Goal: Task Accomplishment & Management: Manage account settings

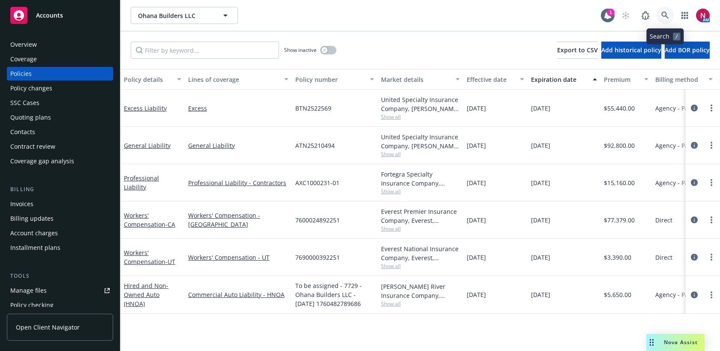
click at [668, 21] on link at bounding box center [665, 15] width 17 height 17
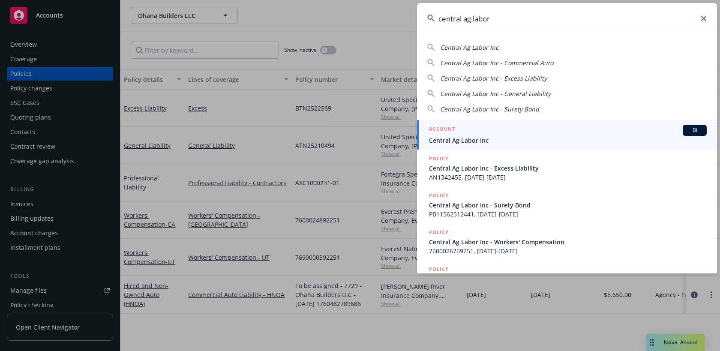
type input "central ag labor"
click at [561, 129] on div "ACCOUNT BI" at bounding box center [568, 130] width 278 height 11
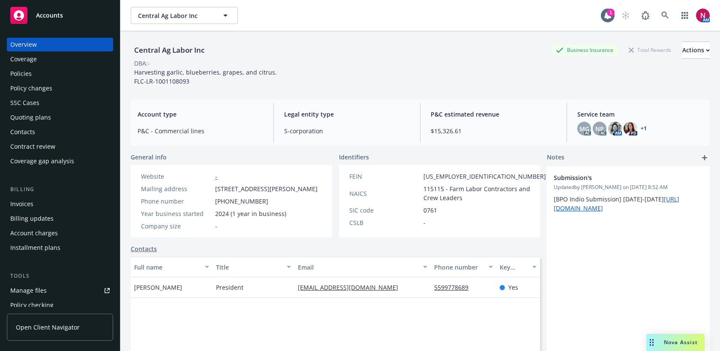
click at [40, 119] on div "Quoting plans" at bounding box center [30, 118] width 41 height 14
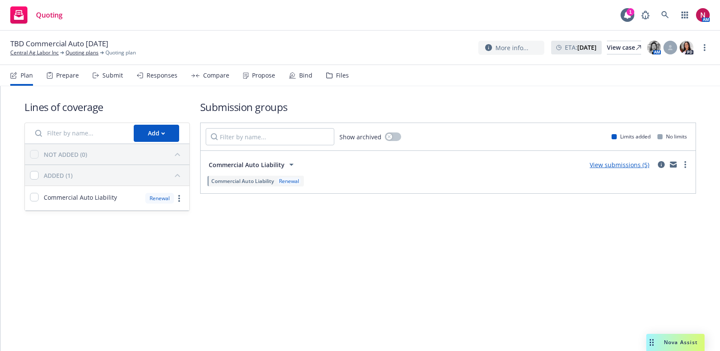
click at [99, 74] on div "Submit" at bounding box center [108, 75] width 30 height 21
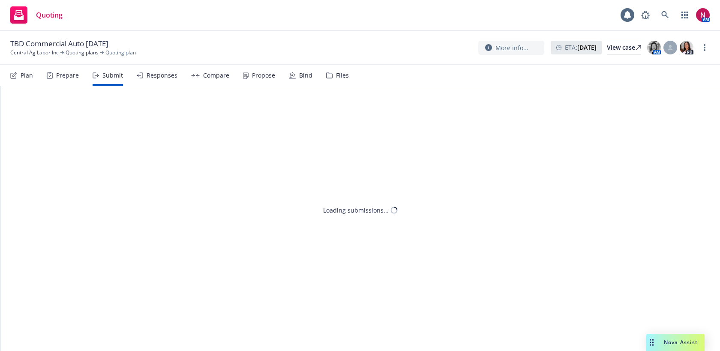
click at [153, 74] on div "Responses" at bounding box center [162, 75] width 31 height 7
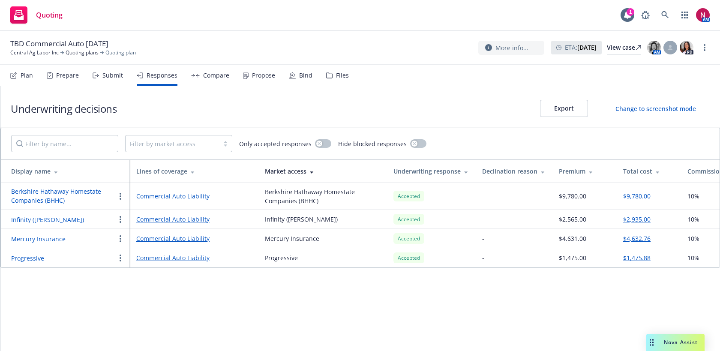
click at [30, 217] on button "Infinity (Kemper)" at bounding box center [47, 219] width 73 height 9
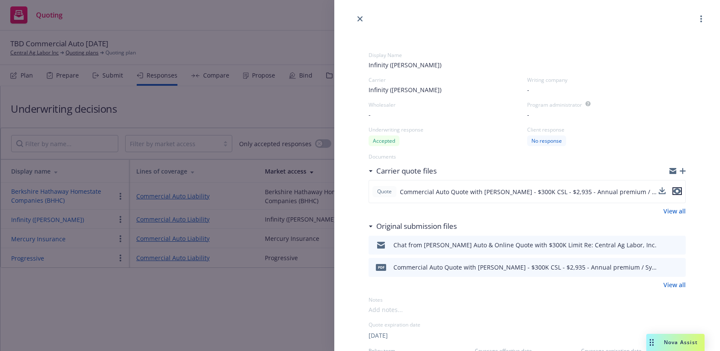
click at [678, 192] on icon "preview file" at bounding box center [678, 191] width 8 height 6
click at [359, 14] on link "close" at bounding box center [360, 19] width 10 height 10
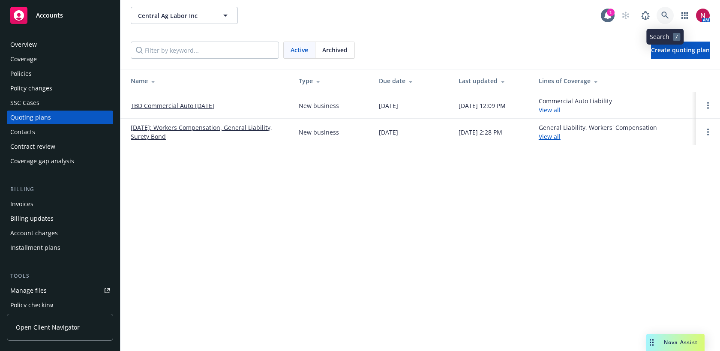
click at [665, 12] on icon at bounding box center [665, 15] width 7 height 7
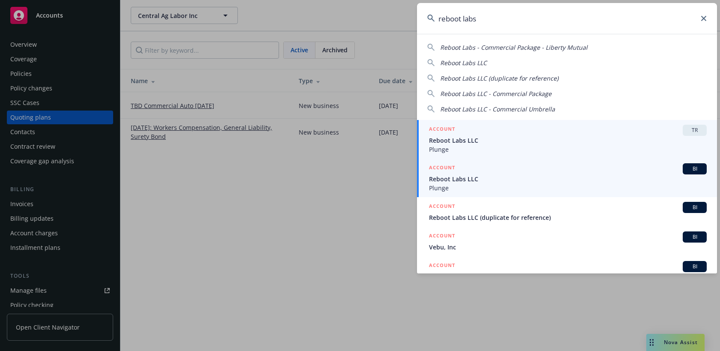
type input "reboot labs"
click at [515, 179] on span "Reboot Labs LLC" at bounding box center [568, 179] width 278 height 9
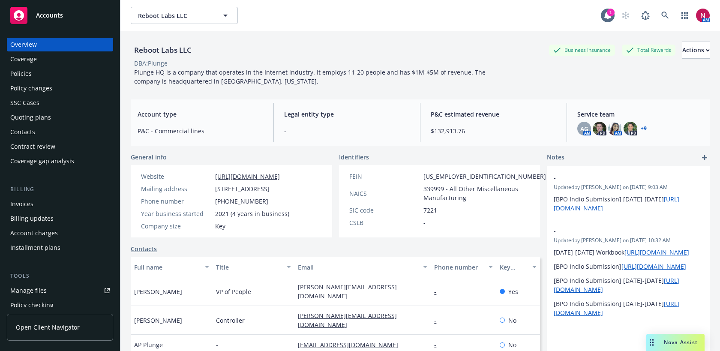
click at [43, 71] on div "Policies" at bounding box center [59, 74] width 99 height 14
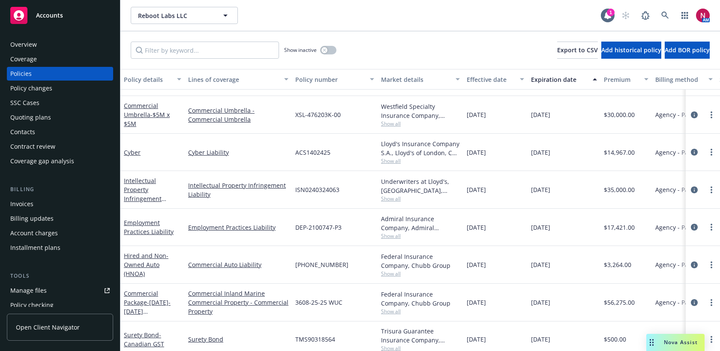
scroll to position [174, 0]
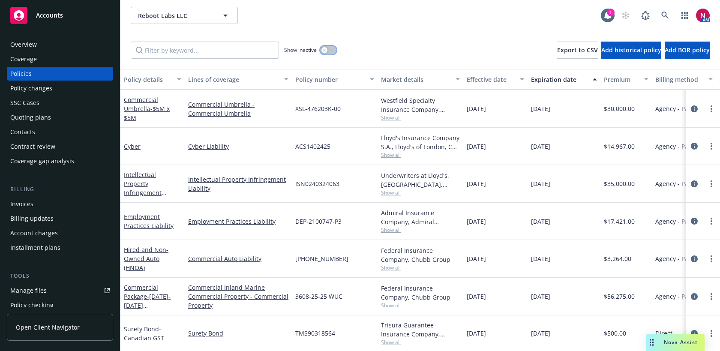
click at [326, 51] on div "button" at bounding box center [325, 50] width 6 height 6
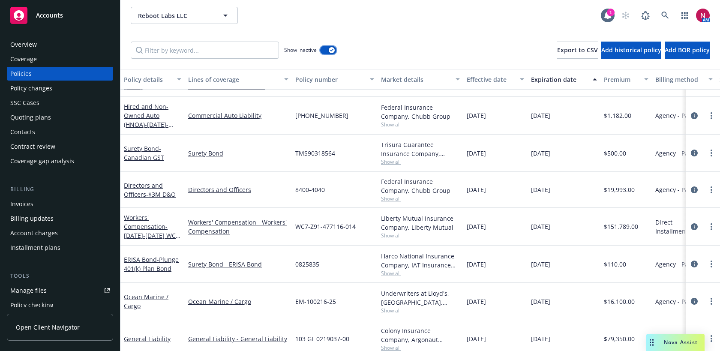
scroll to position [847, 0]
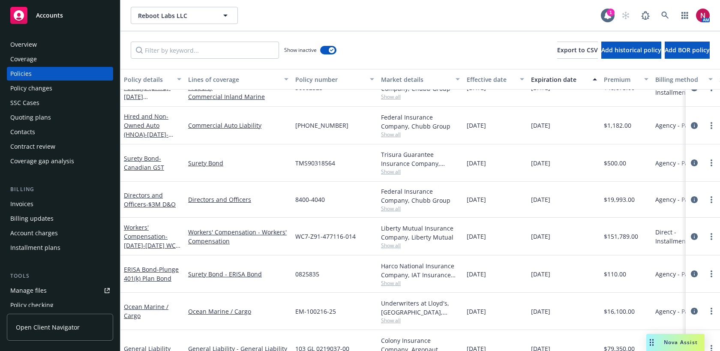
click at [53, 116] on div "Quoting plans" at bounding box center [59, 118] width 99 height 14
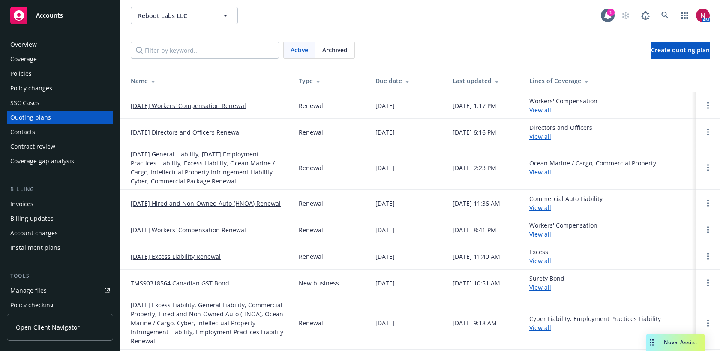
click at [20, 70] on div "Policies" at bounding box center [20, 74] width 21 height 14
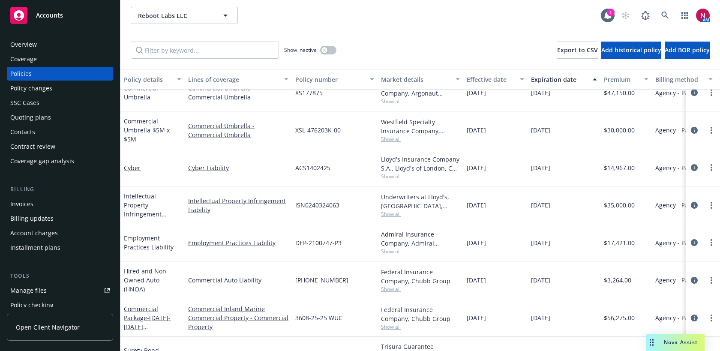
scroll to position [154, 0]
click at [326, 56] on div "Show inactive" at bounding box center [310, 50] width 52 height 17
click at [329, 49] on button "button" at bounding box center [328, 50] width 16 height 9
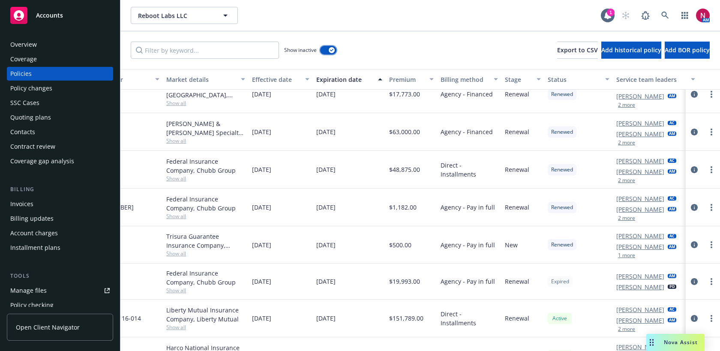
scroll to position [772, 221]
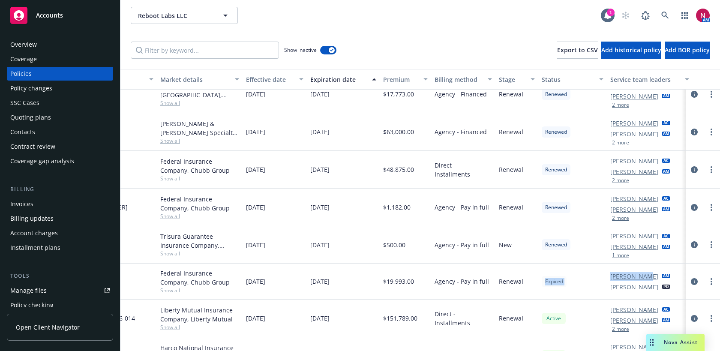
drag, startPoint x: 606, startPoint y: 275, endPoint x: 644, endPoint y: 274, distance: 38.6
click at [644, 274] on div "Directors and Officers - $3M D&O Directors and Officers 8400-4040 Federal Insur…" at bounding box center [314, 282] width 828 height 36
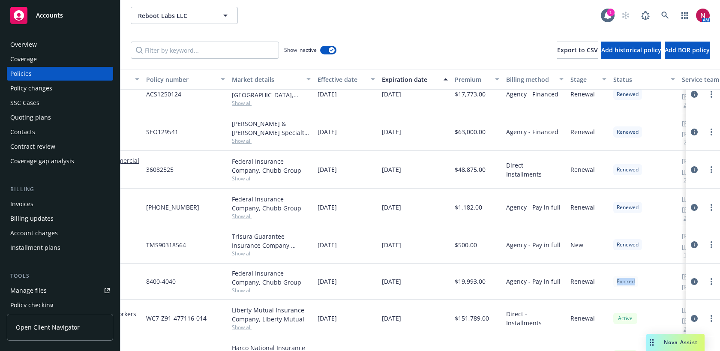
scroll to position [772, 0]
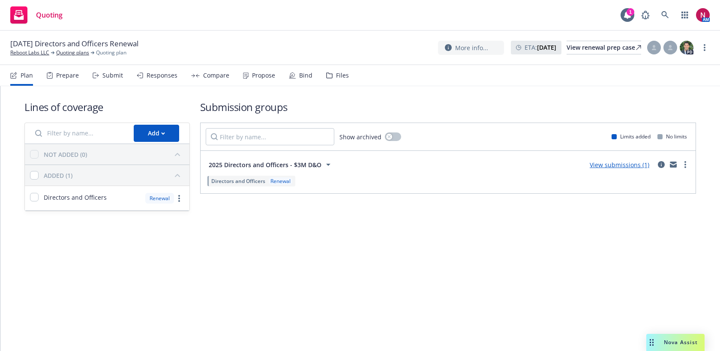
click at [102, 79] on div "Submit" at bounding box center [108, 75] width 30 height 21
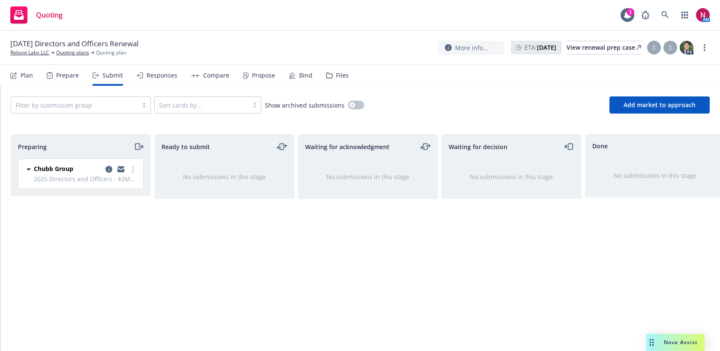
click at [154, 80] on div "Responses" at bounding box center [157, 75] width 41 height 21
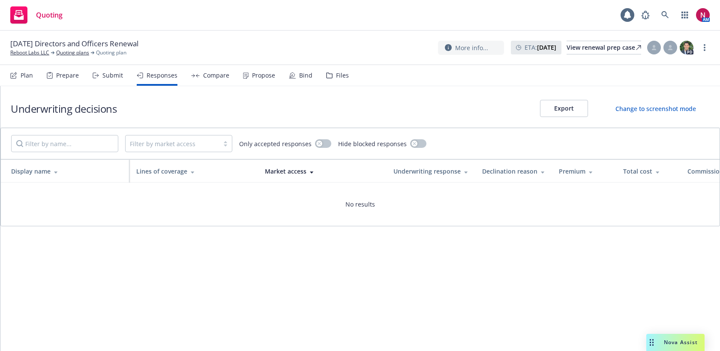
click at [332, 74] on div "Files" at bounding box center [337, 75] width 23 height 21
